Goal: Task Accomplishment & Management: Complete application form

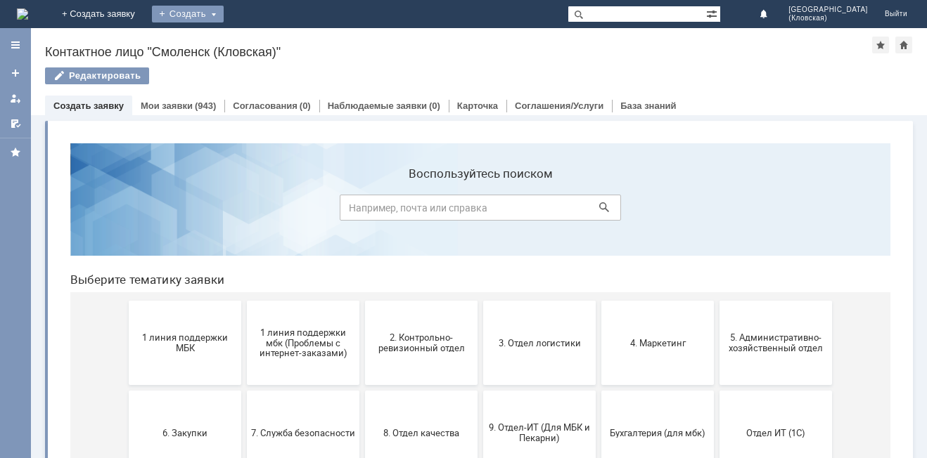
click at [224, 20] on div "Создать" at bounding box center [188, 14] width 72 height 17
click at [262, 39] on link "Заявка" at bounding box center [208, 42] width 107 height 17
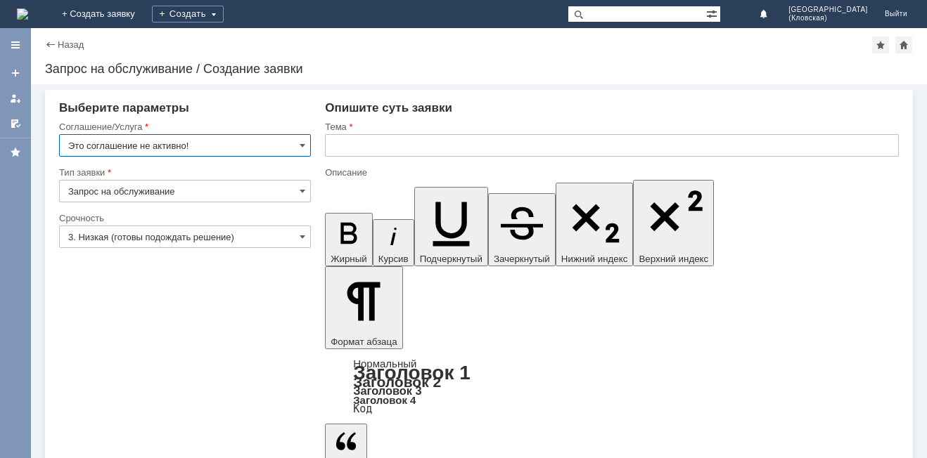
click at [231, 143] on input "Это соглашение не активно!" at bounding box center [185, 145] width 252 height 22
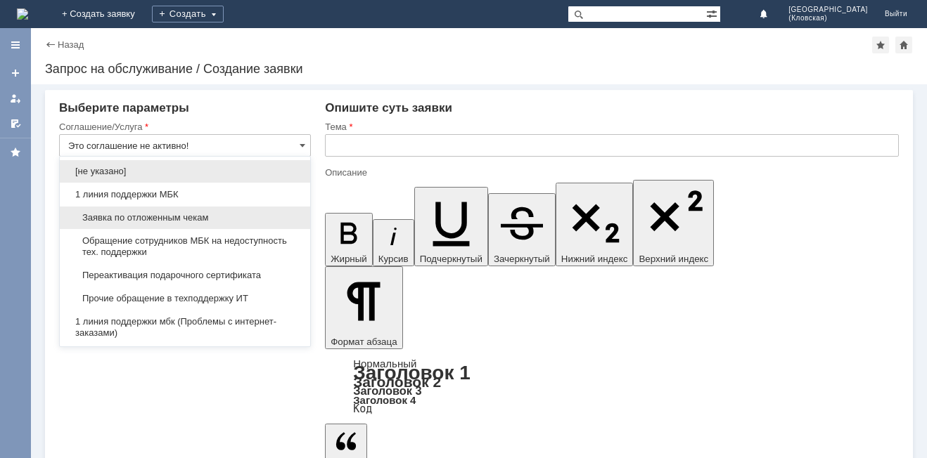
click at [165, 212] on div "Заявка по отложенным чекам" at bounding box center [185, 218] width 250 height 22
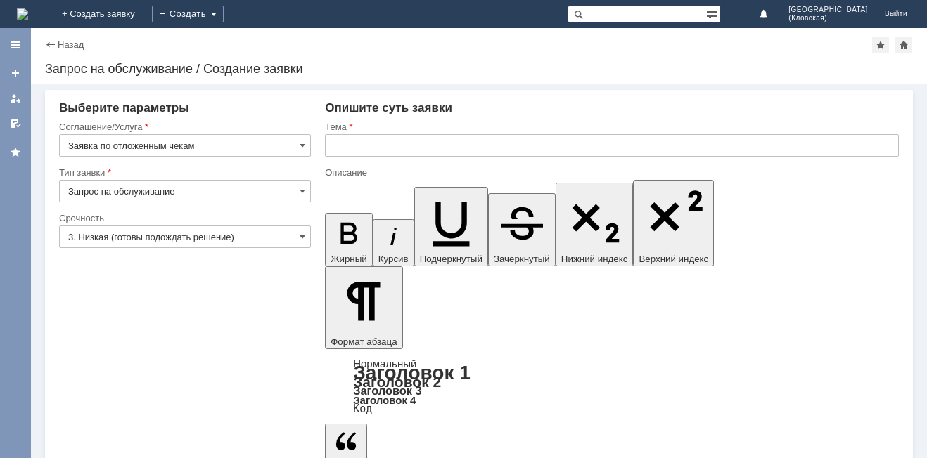
type input "Заявка по отложенным чекам"
click at [174, 188] on input "Запрос на обслуживание" at bounding box center [185, 191] width 252 height 22
type input "Запрос на обслуживание"
click at [238, 238] on input "3. Низкая (готовы подождать решение)" at bounding box center [185, 237] width 252 height 22
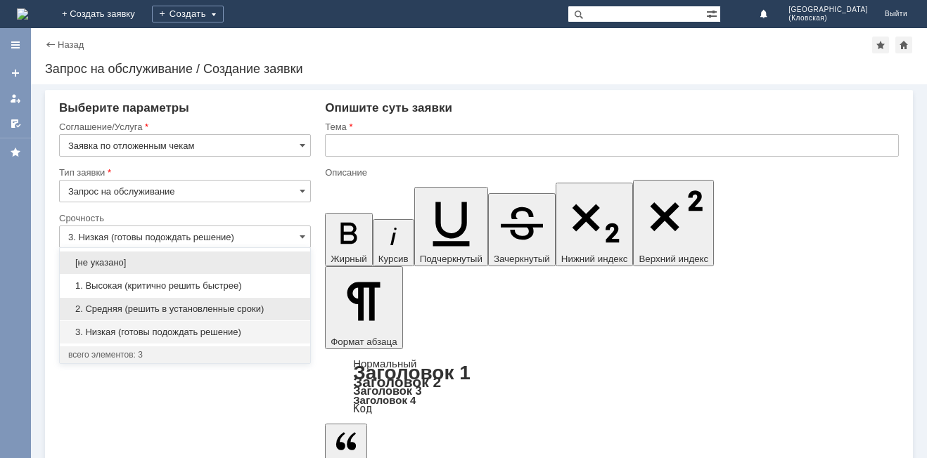
click at [183, 309] on span "2. Средняя (решить в установленные сроки)" at bounding box center [184, 309] width 233 height 11
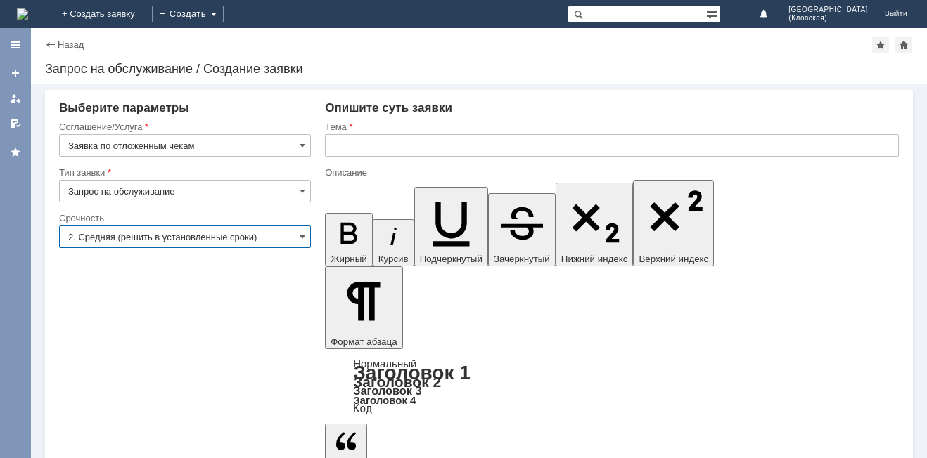
type input "2. Средняя (решить в установленные сроки)"
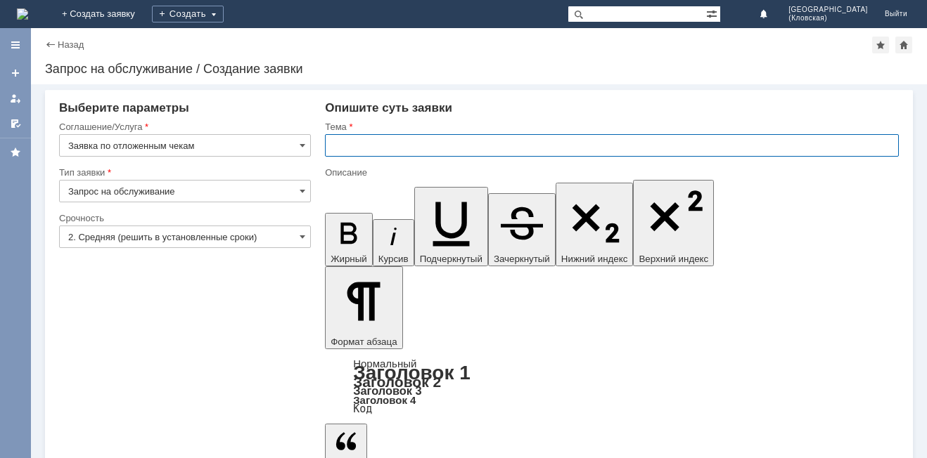
click at [406, 144] on input "text" at bounding box center [612, 145] width 574 height 22
type input "отложенные чеки за [DATE]"
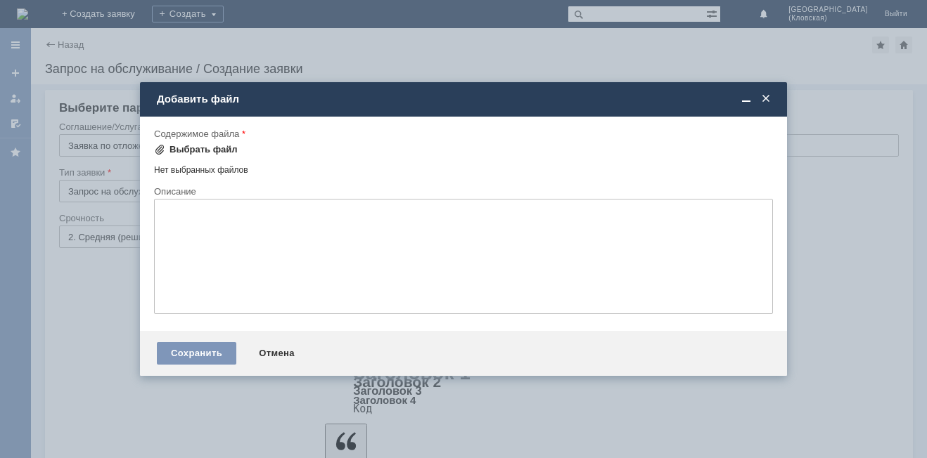
click at [207, 150] on div "Выбрать файл" at bounding box center [203, 149] width 68 height 11
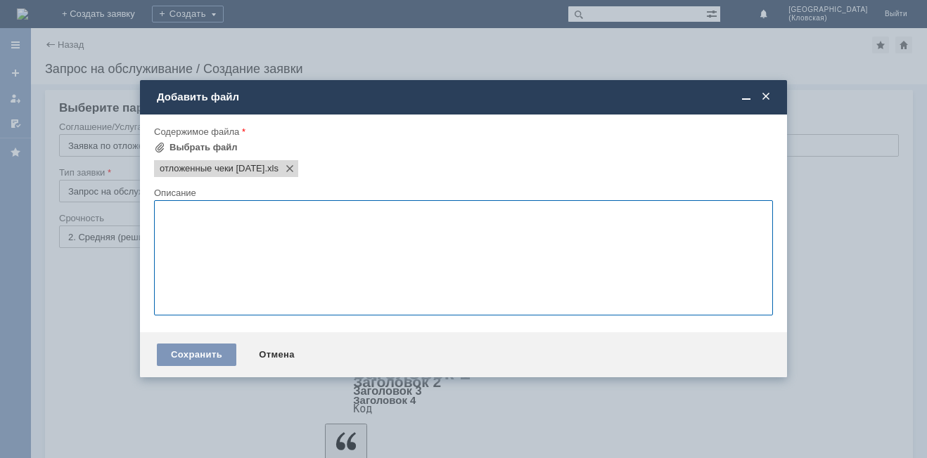
click at [310, 266] on textarea at bounding box center [463, 257] width 619 height 115
type textarea "просьба удалить отложенные чеки за [DATE]"
click at [188, 363] on div "Сохранить" at bounding box center [196, 355] width 79 height 22
